Goal: Task Accomplishment & Management: Complete application form

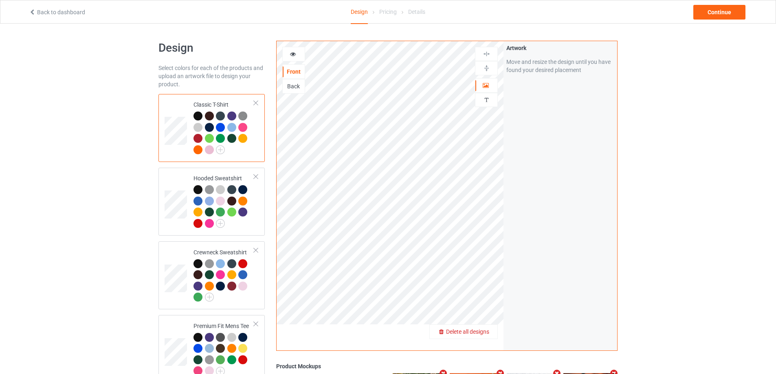
click at [485, 334] on span "Delete all designs" at bounding box center [467, 332] width 43 height 7
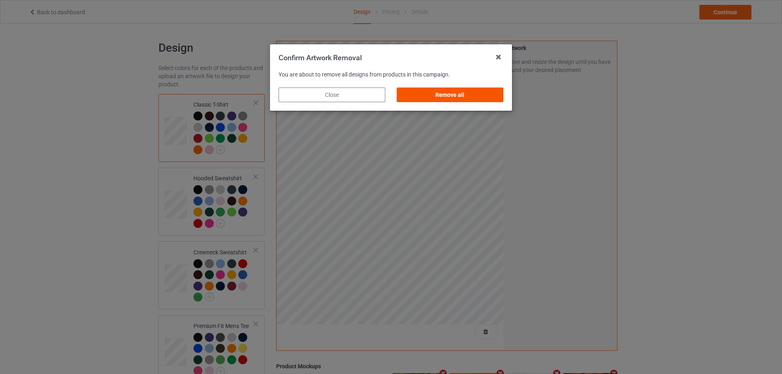
click at [431, 95] on div "Remove all" at bounding box center [450, 95] width 107 height 15
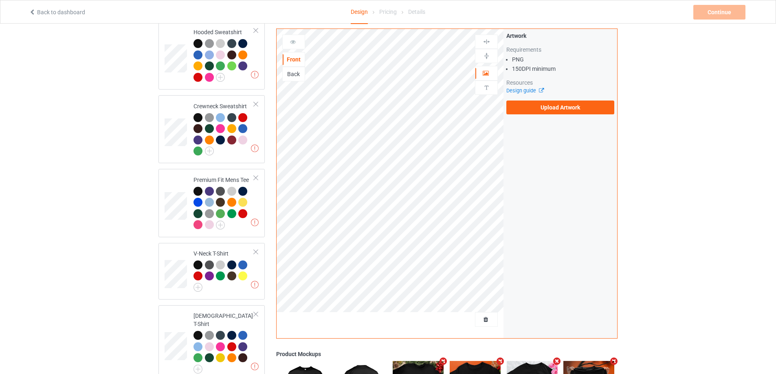
scroll to position [140, 0]
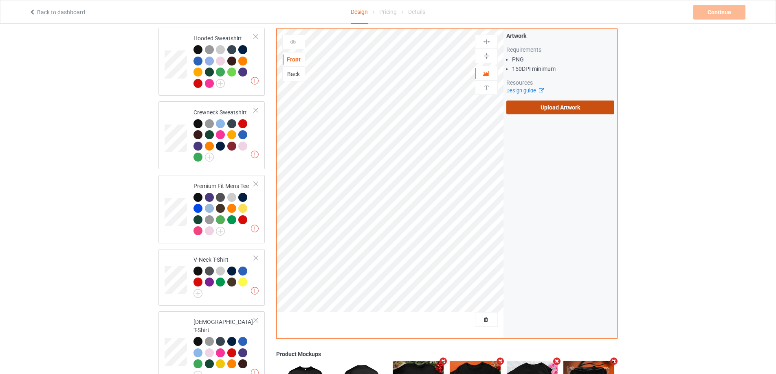
click at [550, 103] on label "Upload Artwork" at bounding box center [560, 108] width 108 height 14
click at [0, 0] on input "Upload Artwork" at bounding box center [0, 0] width 0 height 0
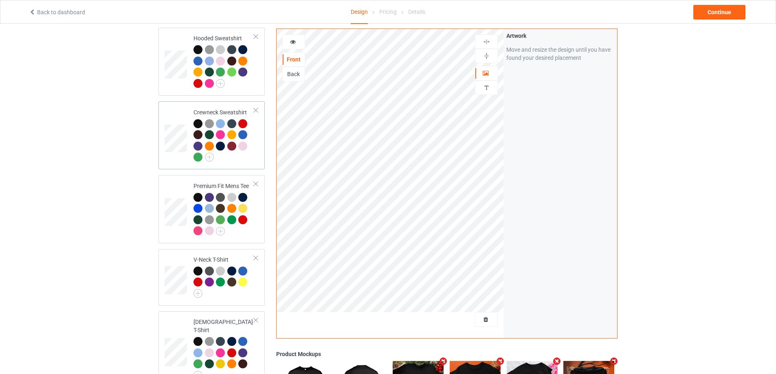
scroll to position [303, 0]
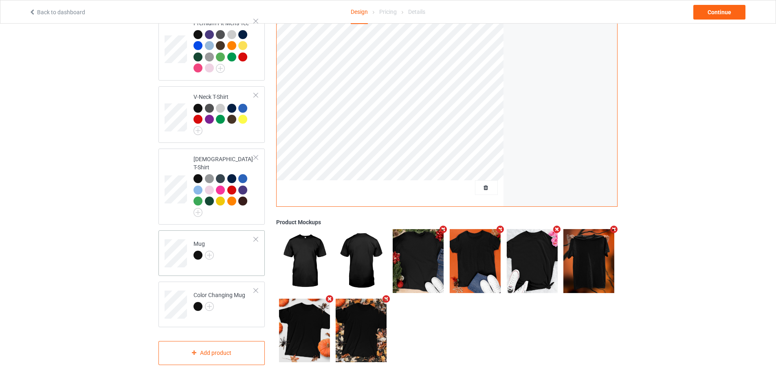
click at [229, 253] on td "Mug" at bounding box center [224, 251] width 70 height 34
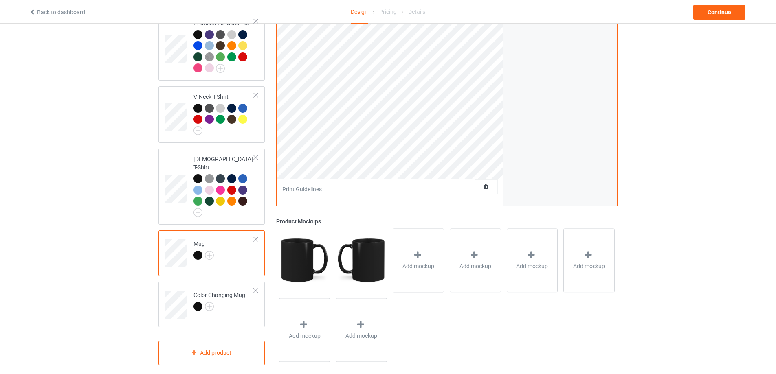
scroll to position [181, 0]
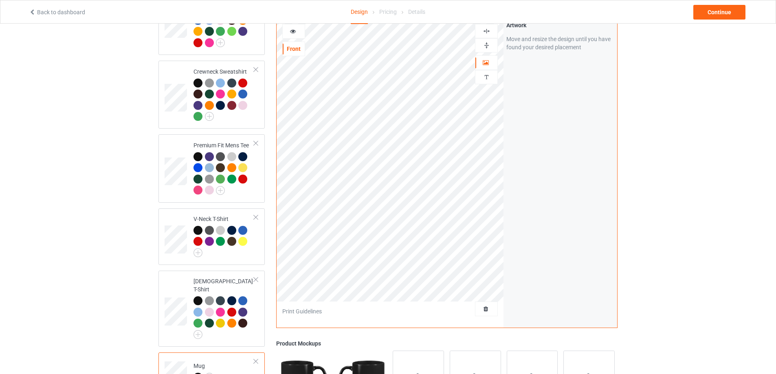
click at [484, 42] on img at bounding box center [487, 46] width 8 height 8
click at [724, 16] on div "Continue" at bounding box center [719, 12] width 52 height 15
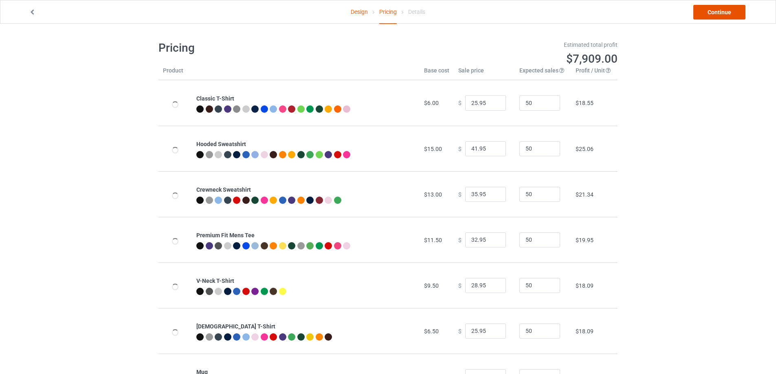
click at [724, 16] on link "Continue" at bounding box center [719, 12] width 52 height 15
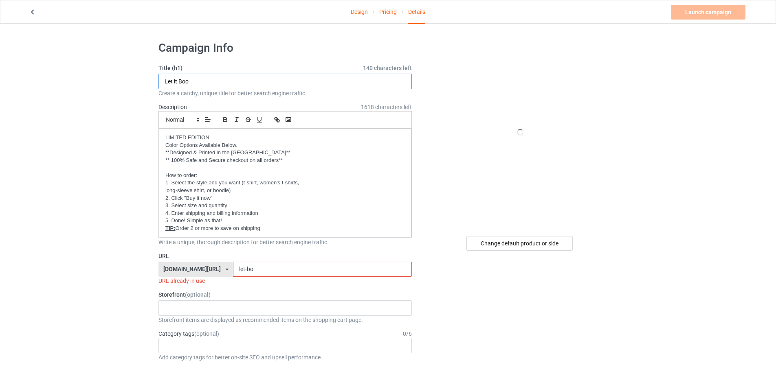
drag, startPoint x: 202, startPoint y: 81, endPoint x: 129, endPoint y: 77, distance: 73.0
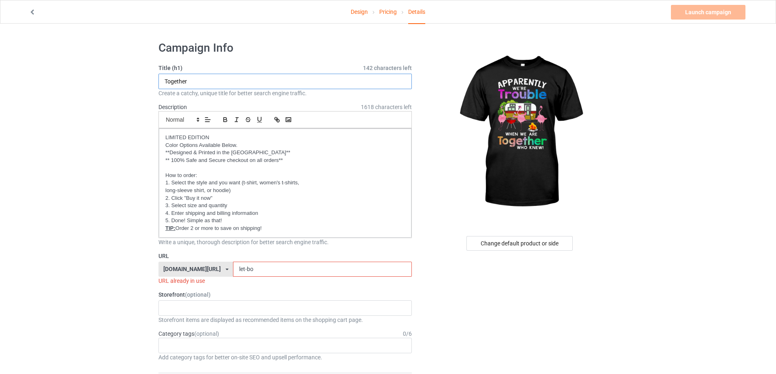
type input "Together"
drag, startPoint x: 258, startPoint y: 271, endPoint x: 205, endPoint y: 269, distance: 53.0
click at [205, 269] on div "[DOMAIN_NAME][URL] [DOMAIN_NAME][URL] [DOMAIN_NAME][URL] [DOMAIN_NAME][URL] [DO…" at bounding box center [284, 269] width 253 height 15
paste input "Together"
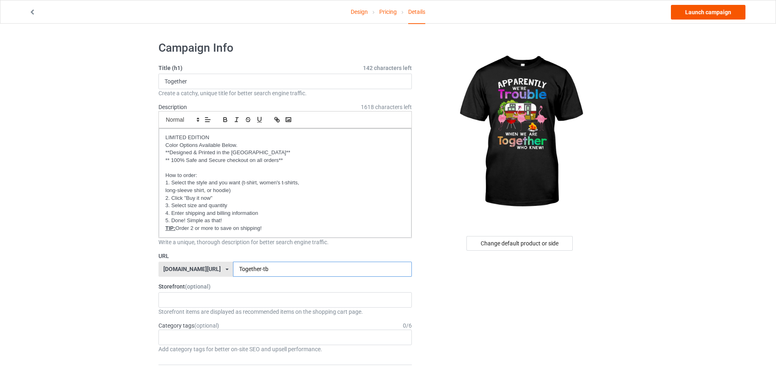
type input "Together-tb"
click at [717, 16] on link "Launch campaign" at bounding box center [708, 12] width 75 height 15
